Goal: Navigation & Orientation: Find specific page/section

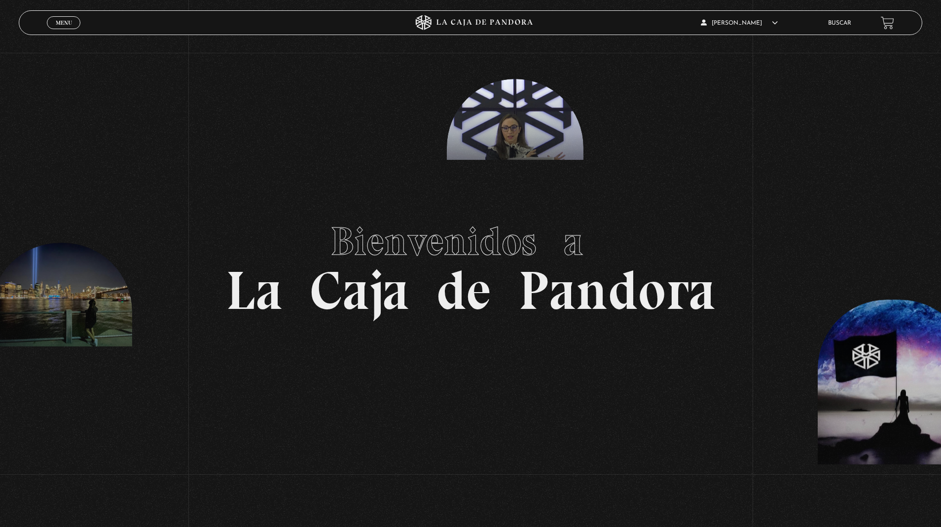
click at [50, 23] on link "Menu Cerrar" at bounding box center [64, 22] width 34 height 13
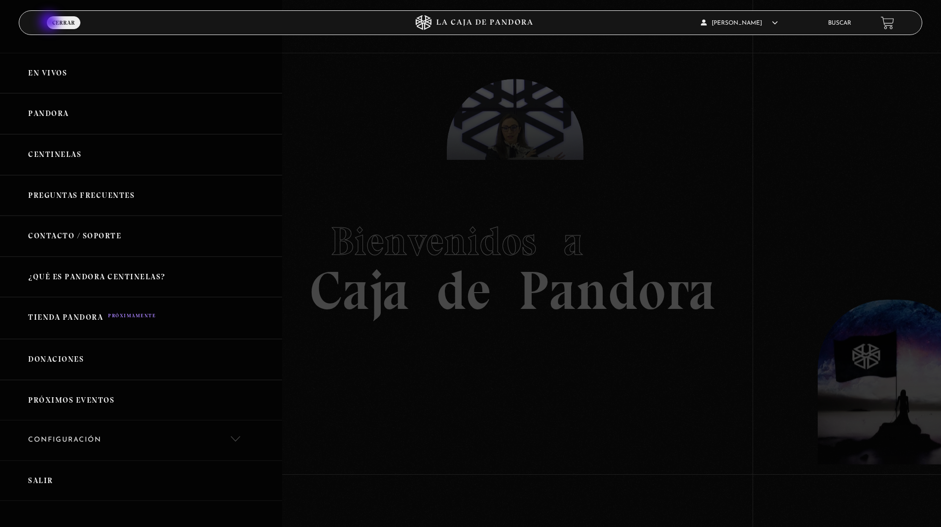
click at [63, 70] on link "En vivos" at bounding box center [141, 73] width 282 height 41
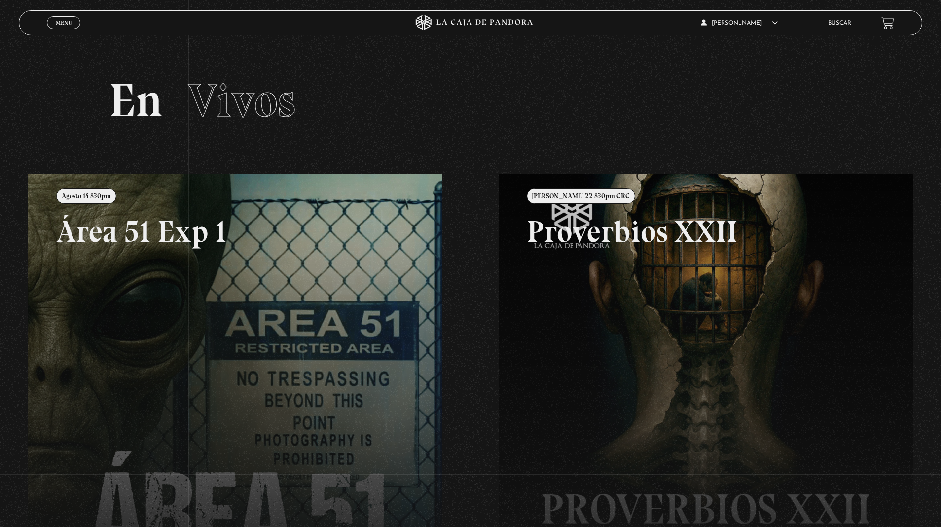
click at [283, 228] on link at bounding box center [498, 437] width 941 height 527
